Goal: Task Accomplishment & Management: Complete application form

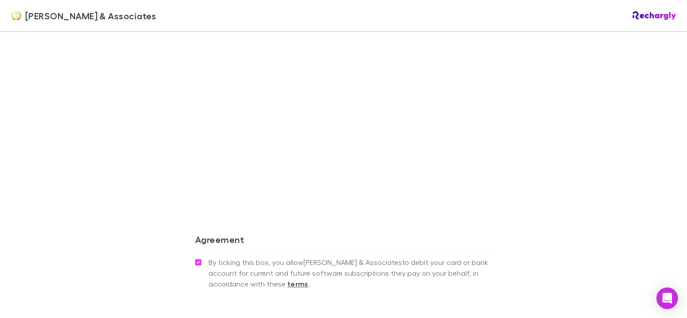
scroll to position [960, 0]
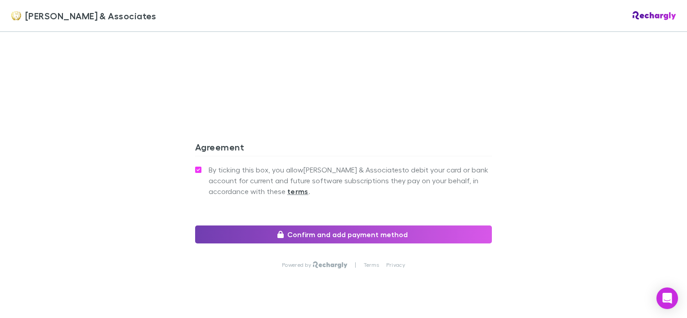
click at [341, 226] on button "Confirm and add payment method" at bounding box center [343, 235] width 297 height 18
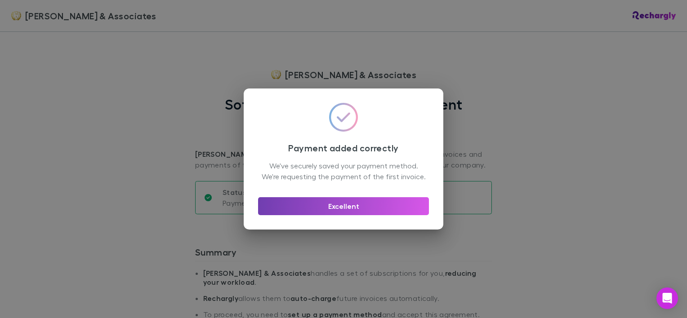
click at [369, 211] on button "Excellent" at bounding box center [343, 206] width 171 height 18
